Goal: Information Seeking & Learning: Learn about a topic

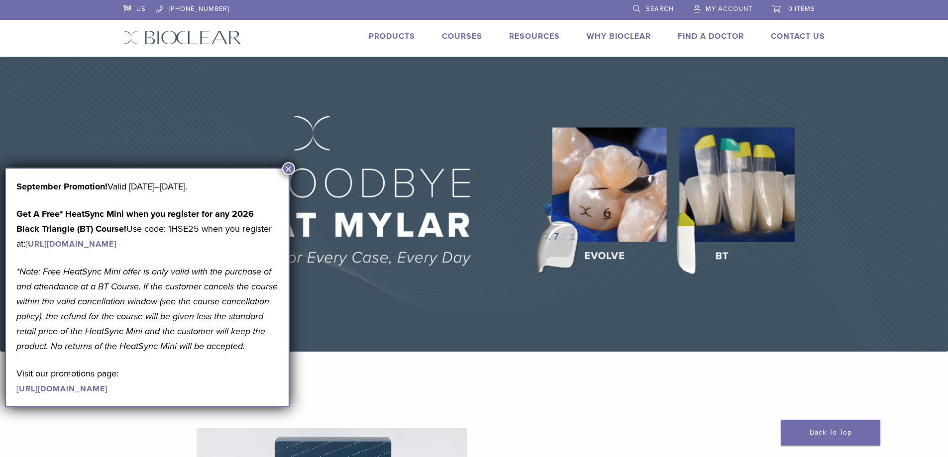
click at [290, 168] on button "×" at bounding box center [288, 168] width 13 height 13
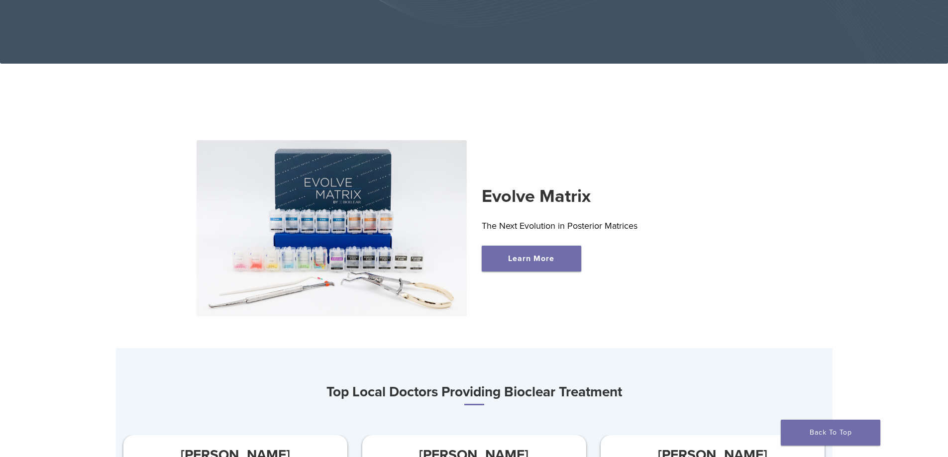
scroll to position [299, 0]
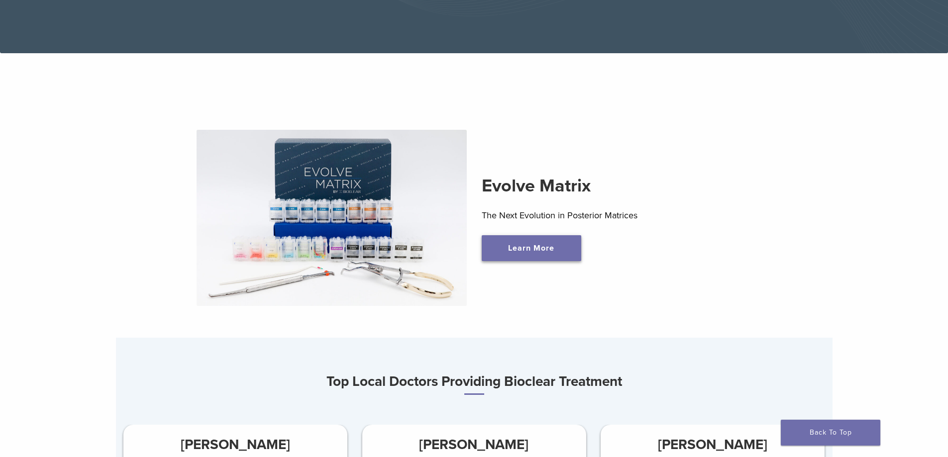
click at [513, 248] on link "Learn More" at bounding box center [532, 248] width 100 height 26
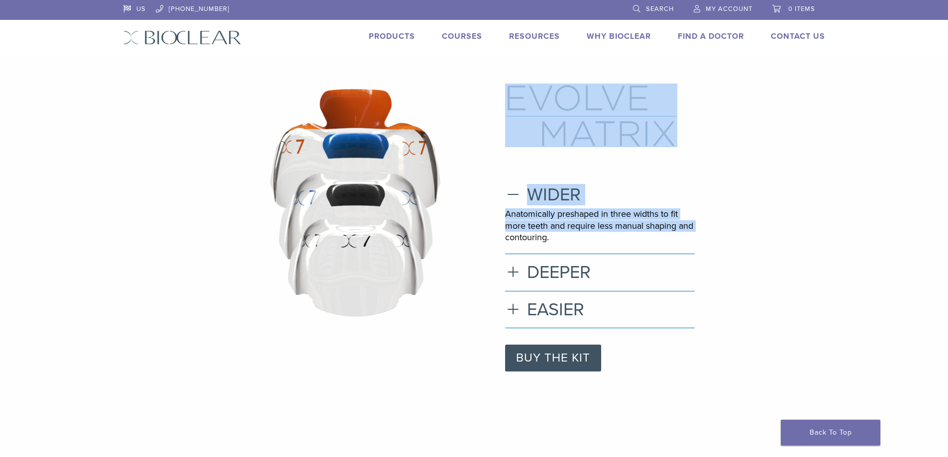
drag, startPoint x: 361, startPoint y: 225, endPoint x: 497, endPoint y: 248, distance: 137.9
click at [497, 248] on div ".st0{fill:none;stroke:#[DATE];stroke-width:4;stroke-miterlimit:10;} .st1{fill:#…" at bounding box center [474, 228] width 717 height 288
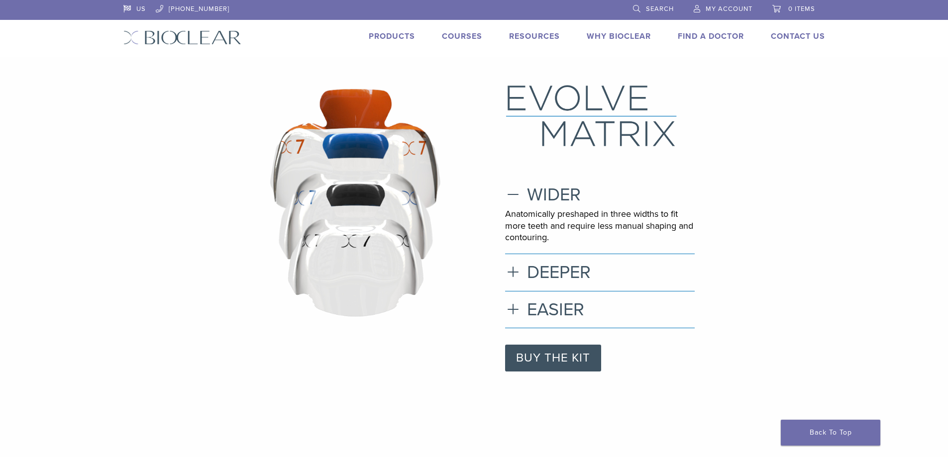
click at [310, 221] on image at bounding box center [355, 250] width 143 height 140
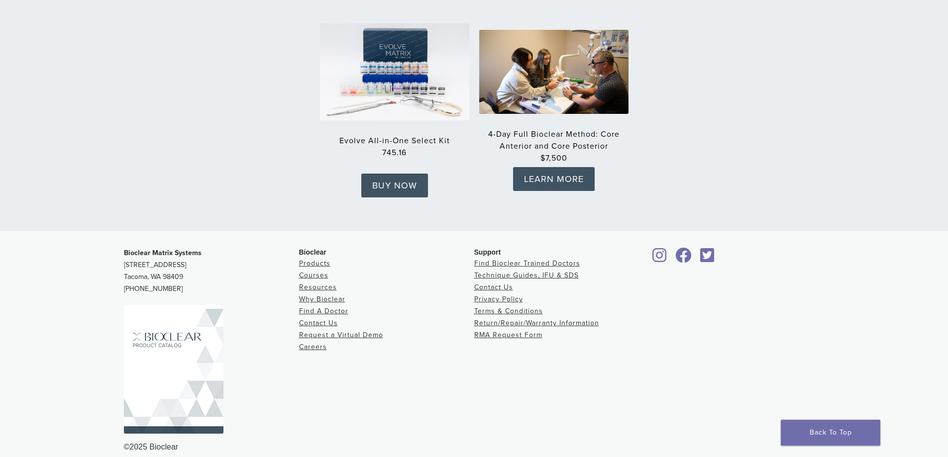
scroll to position [1590, 0]
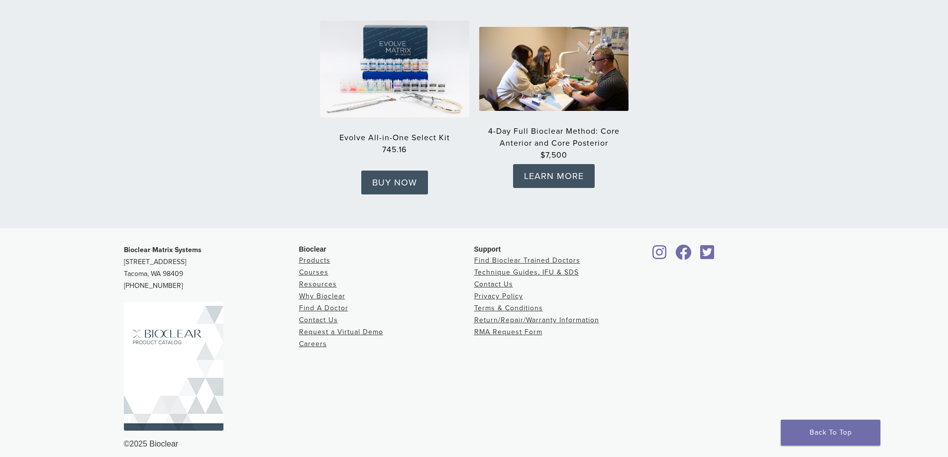
click at [179, 324] on img at bounding box center [174, 366] width 100 height 129
